Goal: Transaction & Acquisition: Book appointment/travel/reservation

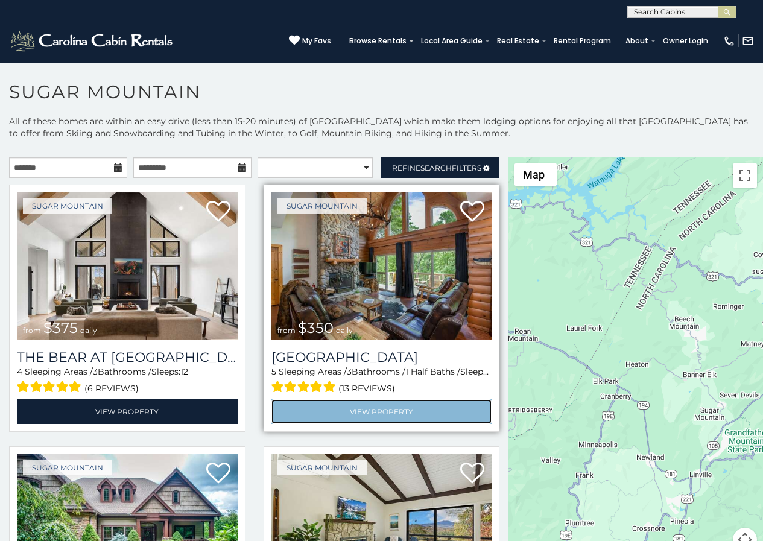
click at [287, 399] on link "View Property" at bounding box center [381, 411] width 221 height 25
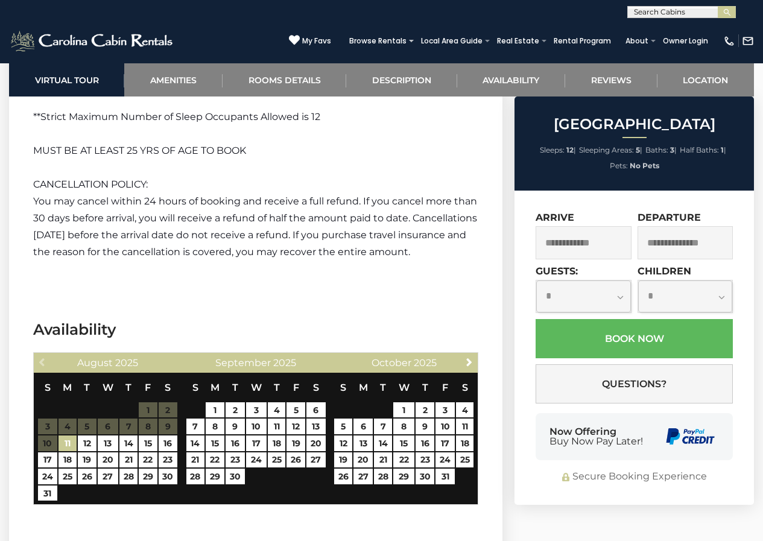
scroll to position [2390, 0]
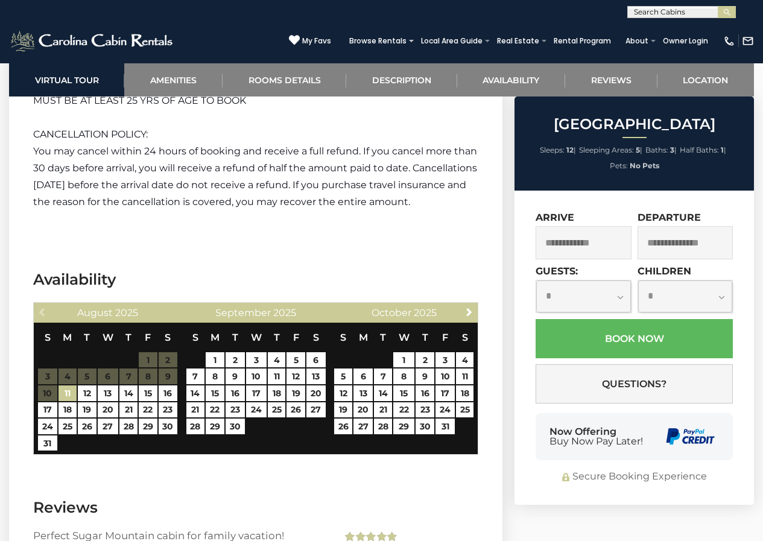
click at [555, 413] on div "Now Offering Buy Now Pay Later!" at bounding box center [633, 436] width 197 height 47
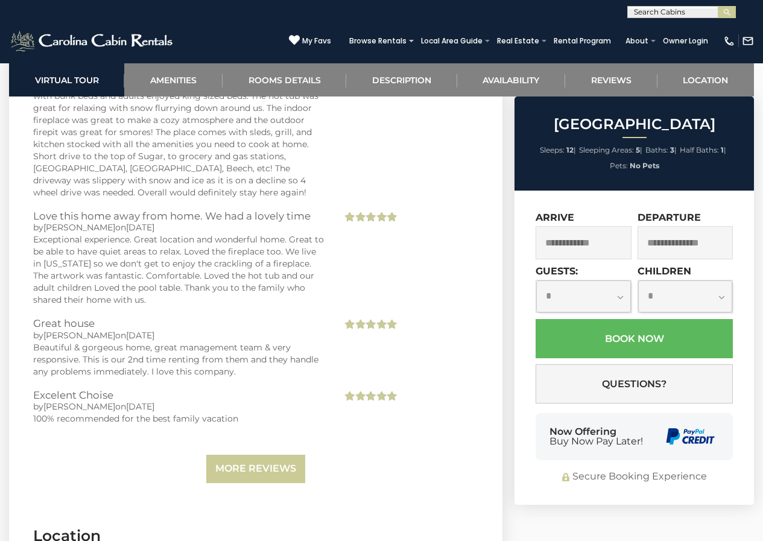
scroll to position [2910, 0]
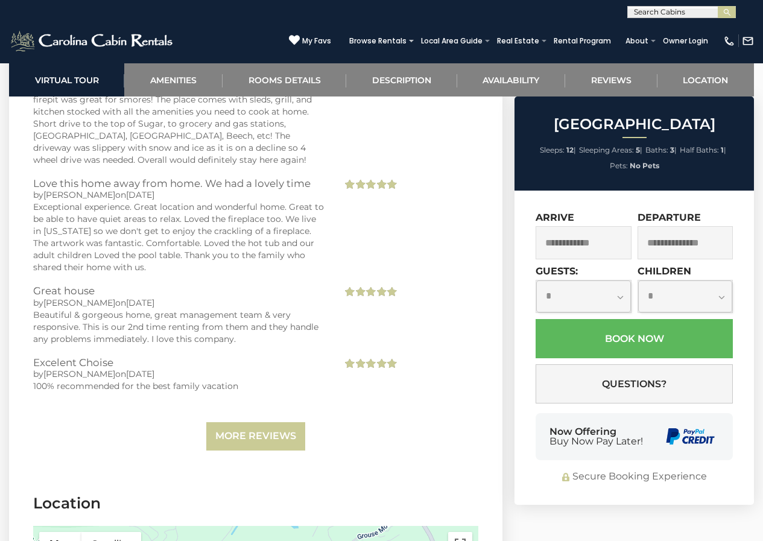
click at [646, 413] on div "Now Offering Buy Now Pay Later!" at bounding box center [633, 436] width 197 height 47
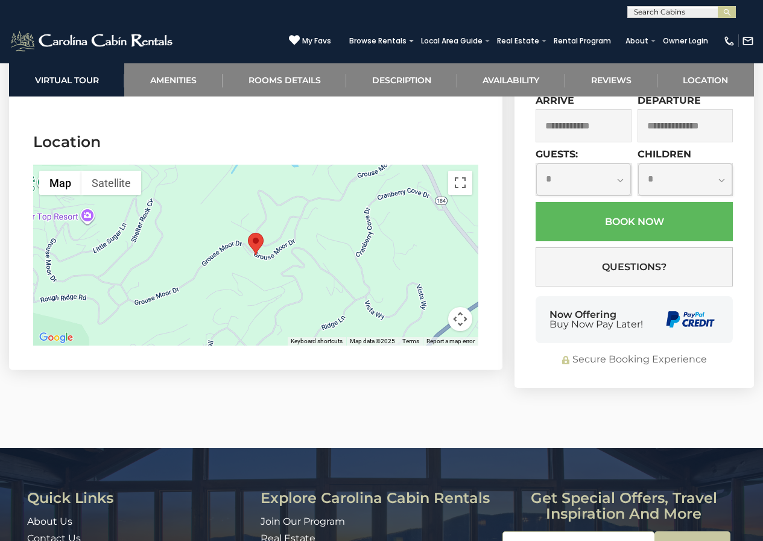
scroll to position [3311, 0]
